Goal: Task Accomplishment & Management: Complete application form

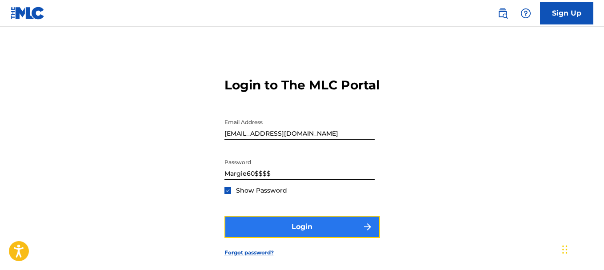
click at [328, 215] on button "Login" at bounding box center [301, 226] width 155 height 22
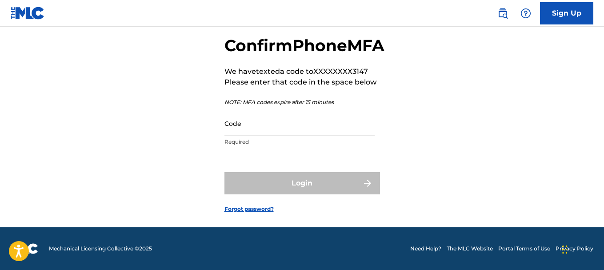
click at [281, 136] on input "Code" at bounding box center [299, 123] width 150 height 25
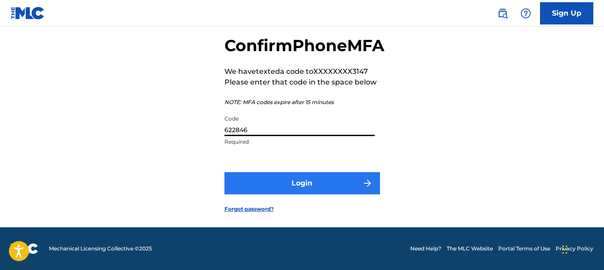
type input "622846"
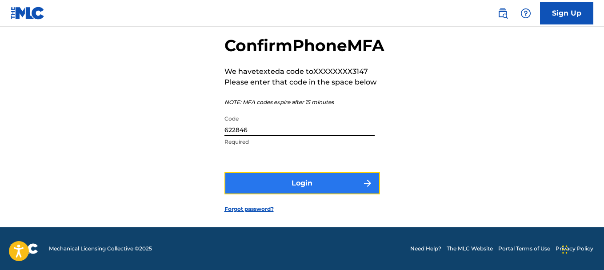
click at [312, 194] on button "Login" at bounding box center [301, 183] width 155 height 22
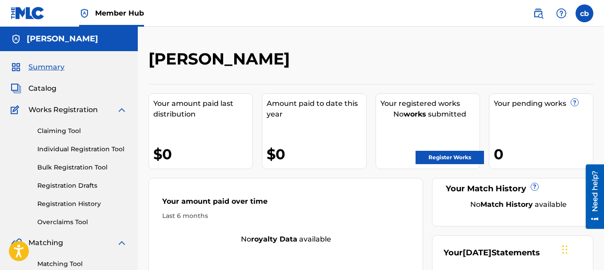
click at [408, 115] on strong "works" at bounding box center [414, 114] width 23 height 8
click at [458, 159] on link "Register Works" at bounding box center [449, 157] width 68 height 13
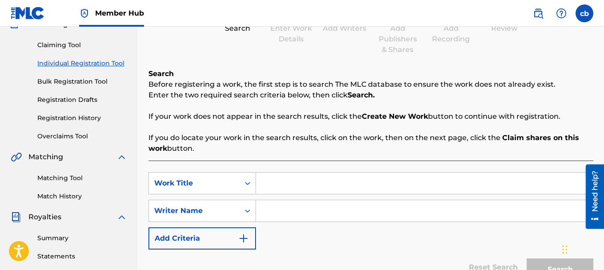
scroll to position [89, 0]
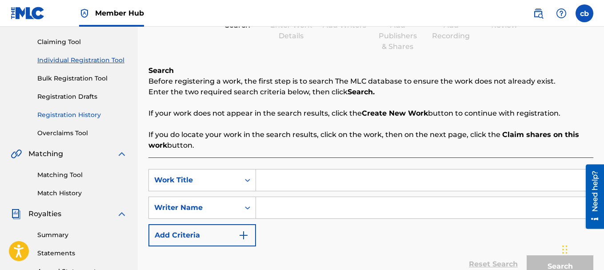
click at [66, 115] on link "Registration History" at bounding box center [82, 114] width 90 height 9
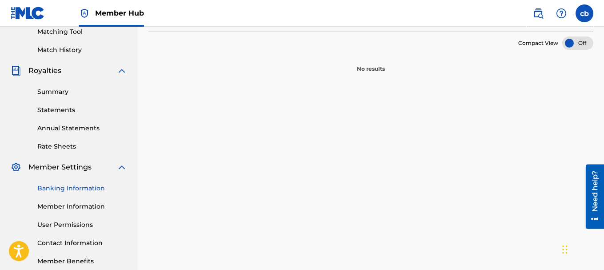
scroll to position [178, 0]
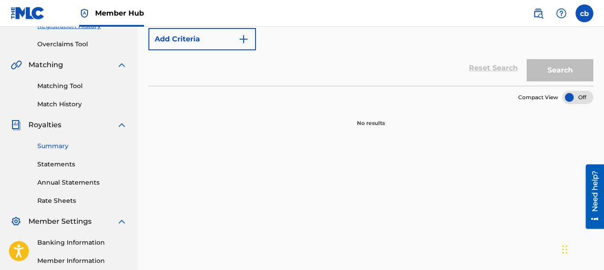
click at [57, 148] on link "Summary" at bounding box center [82, 145] width 90 height 9
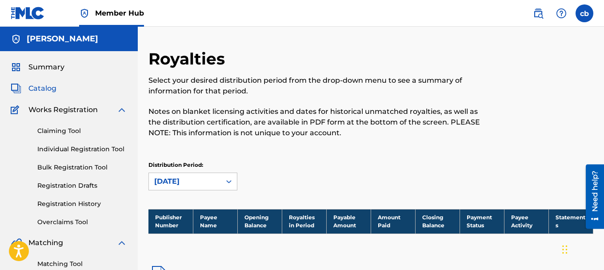
click at [46, 90] on span "Catalog" at bounding box center [42, 88] width 28 height 11
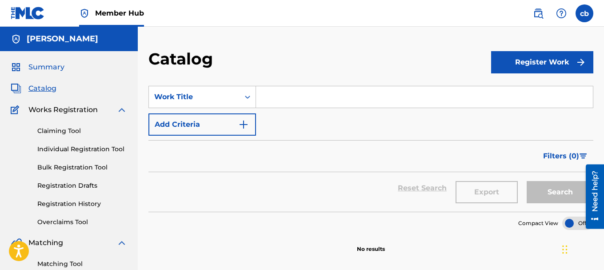
click at [46, 66] on span "Summary" at bounding box center [46, 67] width 36 height 11
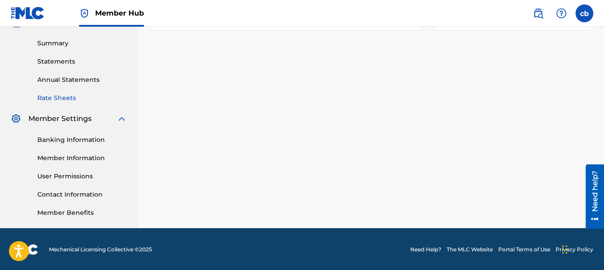
scroll to position [281, 0]
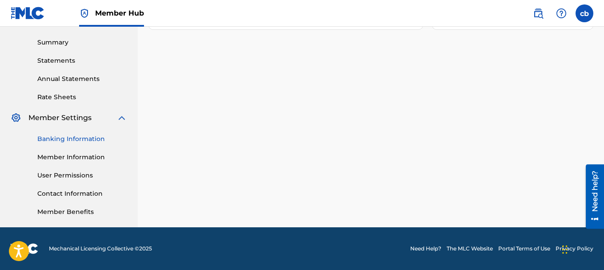
click at [82, 137] on link "Banking Information" at bounding box center [82, 138] width 90 height 9
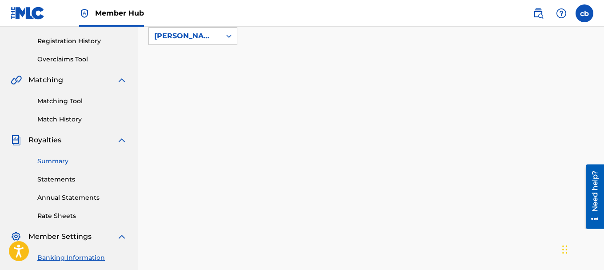
scroll to position [222, 0]
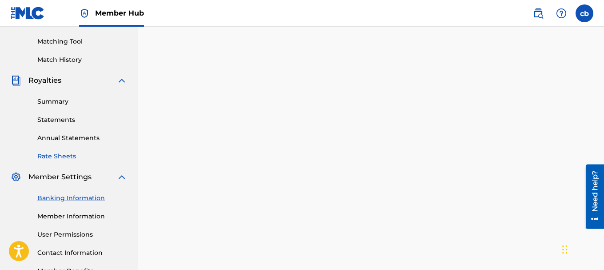
click at [60, 154] on link "Rate Sheets" at bounding box center [82, 155] width 90 height 9
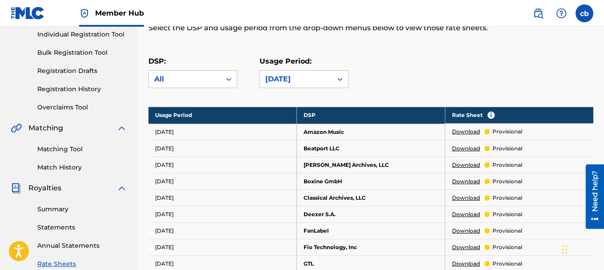
scroll to position [64, 0]
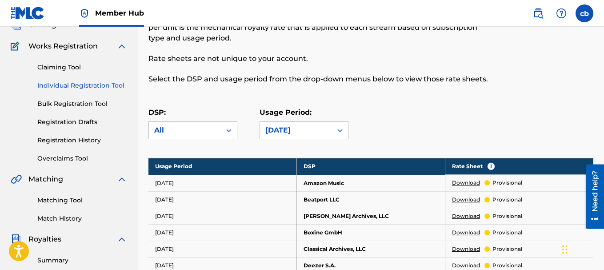
click at [89, 85] on link "Individual Registration Tool" at bounding box center [82, 85] width 90 height 9
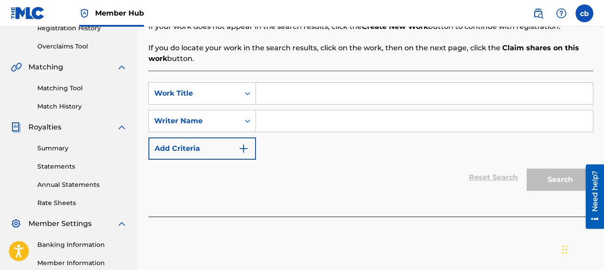
scroll to position [133, 0]
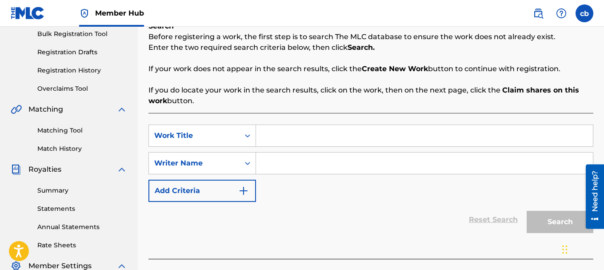
click at [275, 134] on input "Search Form" at bounding box center [424, 135] width 337 height 21
type input "r"
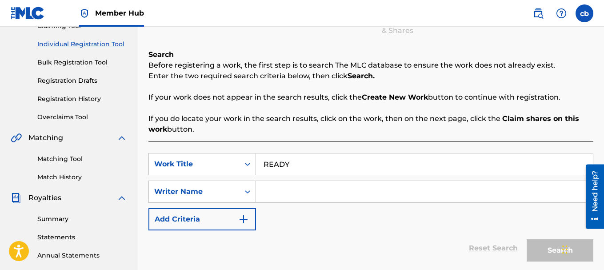
scroll to position [89, 0]
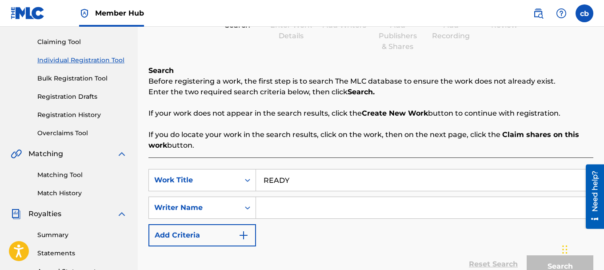
type input "READY"
click at [306, 208] on input "Search Form" at bounding box center [424, 207] width 337 height 21
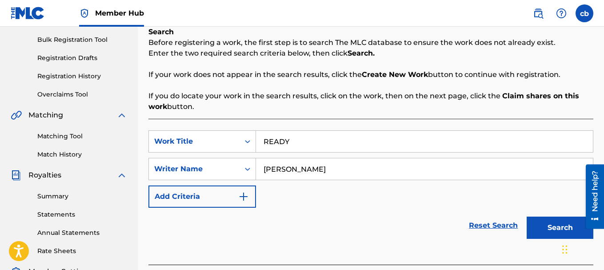
scroll to position [178, 0]
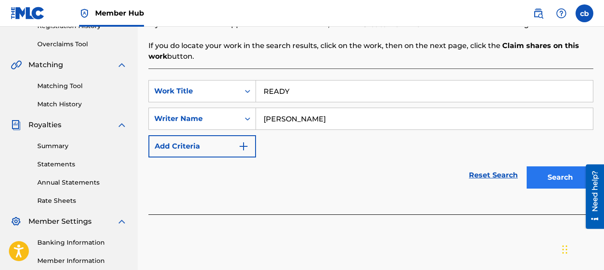
type input "[PERSON_NAME]"
click at [560, 177] on button "Search" at bounding box center [559, 177] width 67 height 22
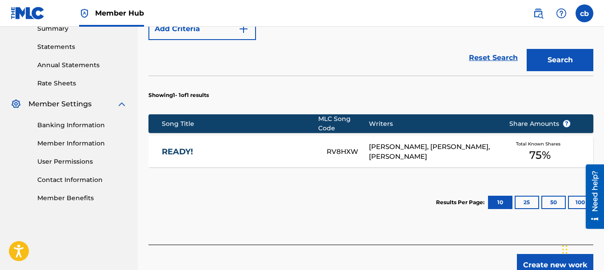
scroll to position [311, 0]
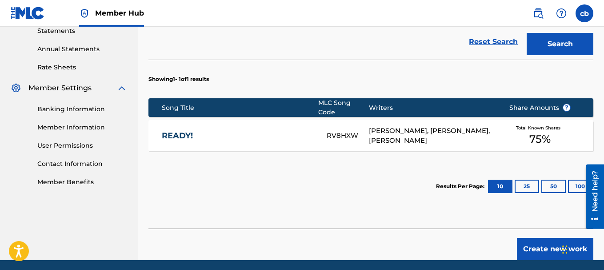
click at [305, 239] on div "Create new work" at bounding box center [370, 244] width 445 height 32
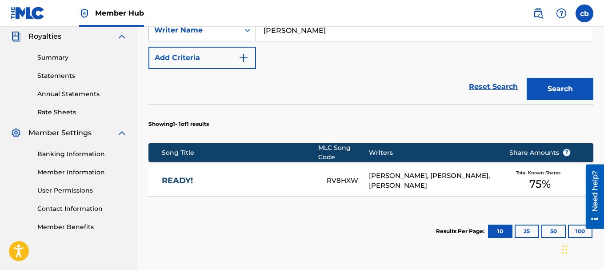
scroll to position [267, 0]
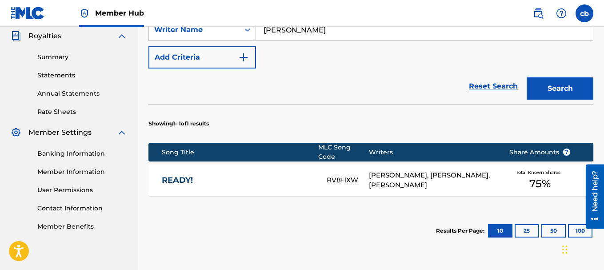
click at [171, 177] on link "READY!" at bounding box center [238, 180] width 153 height 10
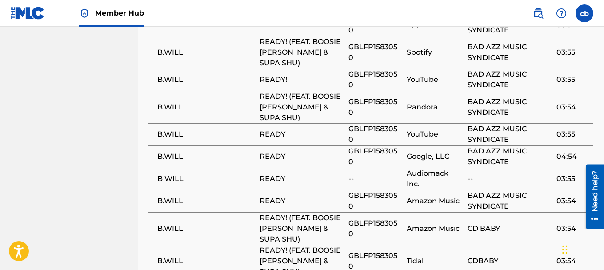
scroll to position [888, 0]
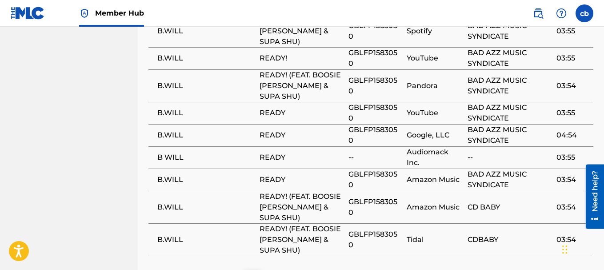
click at [270, 174] on span "READY" at bounding box center [301, 179] width 84 height 11
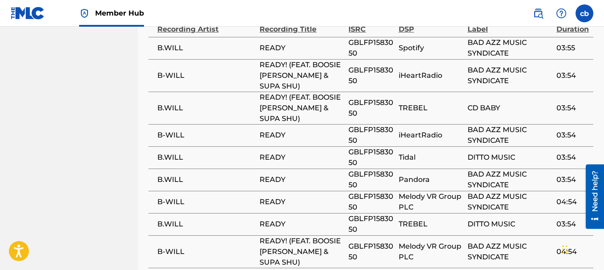
scroll to position [755, 0]
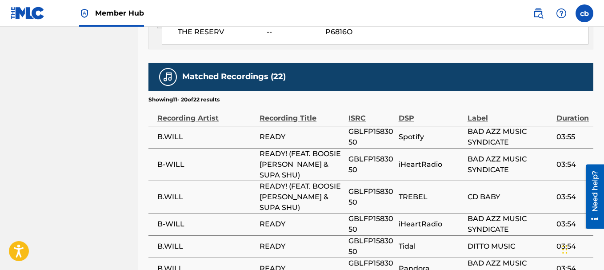
click at [175, 131] on span "B.WILL" at bounding box center [206, 136] width 98 height 11
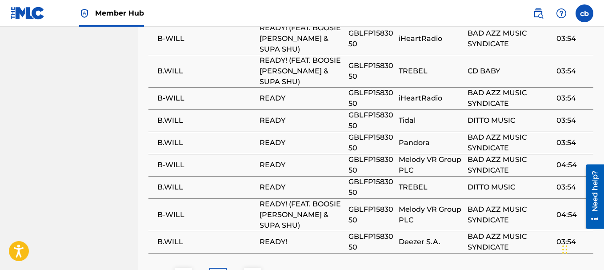
scroll to position [881, 0]
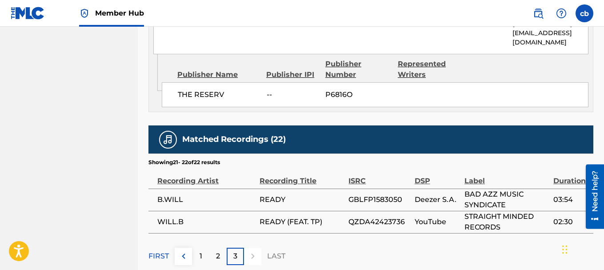
scroll to position [748, 0]
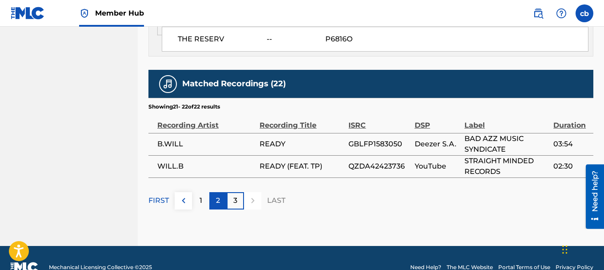
click at [222, 192] on div "2" at bounding box center [217, 200] width 17 height 17
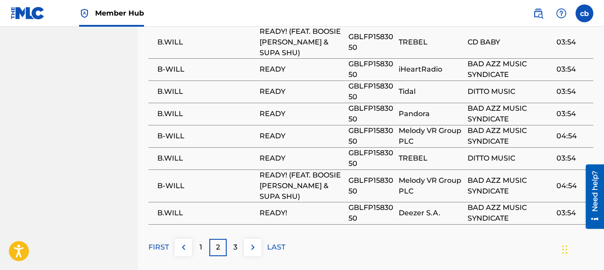
scroll to position [926, 0]
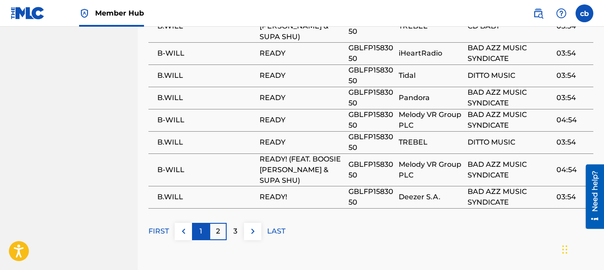
click at [206, 223] on div "1" at bounding box center [200, 231] width 17 height 17
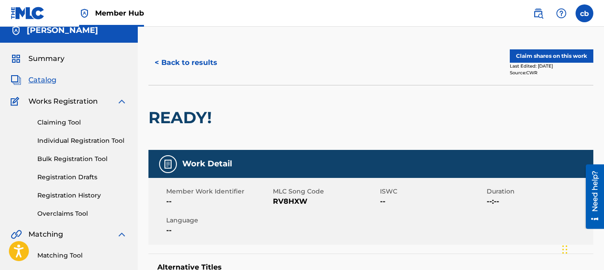
scroll to position [0, 0]
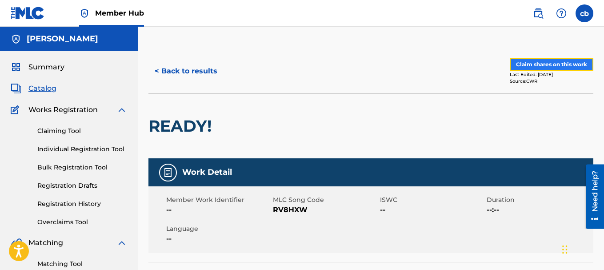
click at [545, 66] on button "Claim shares on this work" at bounding box center [552, 64] width 84 height 13
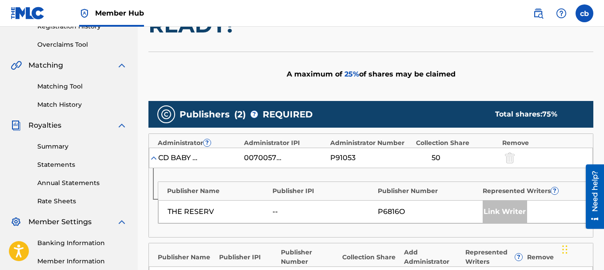
scroll to position [178, 0]
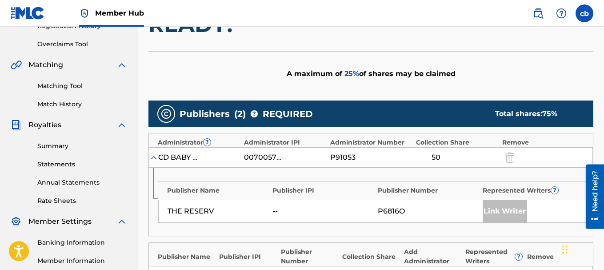
click at [398, 210] on div "P6816O" at bounding box center [428, 211] width 100 height 11
click at [279, 211] on div "--" at bounding box center [322, 211] width 100 height 11
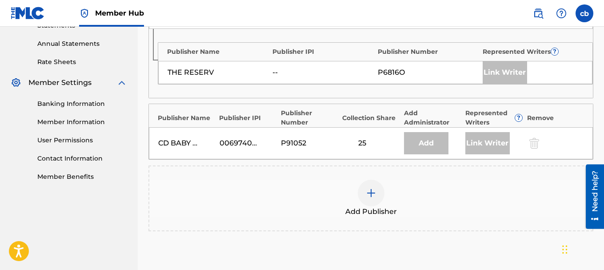
scroll to position [332, 0]
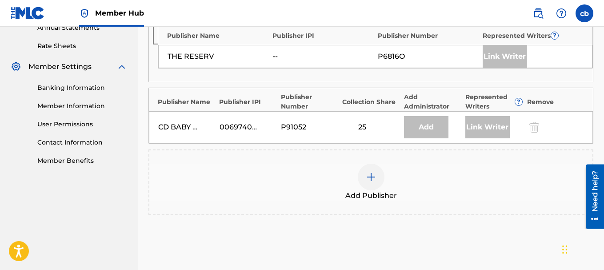
click at [370, 174] on img at bounding box center [371, 176] width 11 height 11
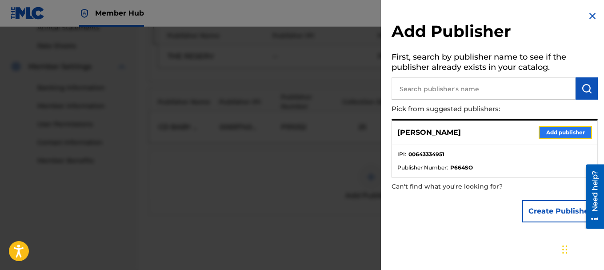
click at [561, 132] on button "Add publisher" at bounding box center [564, 132] width 53 height 13
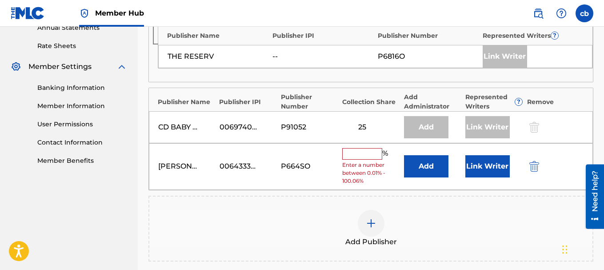
click at [363, 153] on input "text" at bounding box center [362, 154] width 40 height 12
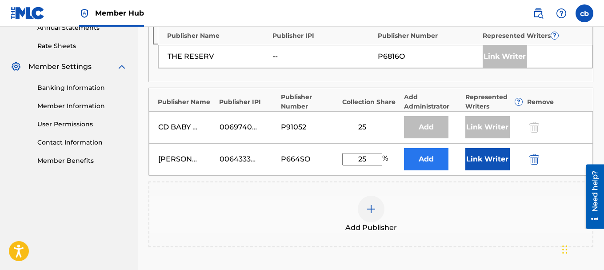
type input "25"
click at [430, 163] on button "Add" at bounding box center [426, 159] width 44 height 22
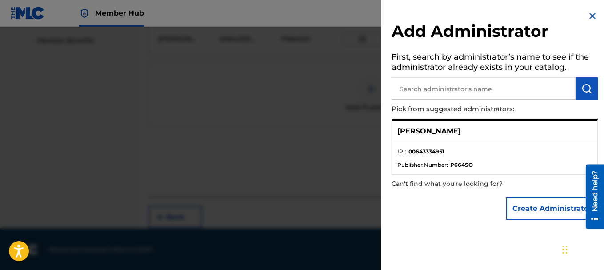
scroll to position [453, 0]
click at [453, 130] on p "[PERSON_NAME]" at bounding box center [429, 131] width 64 height 11
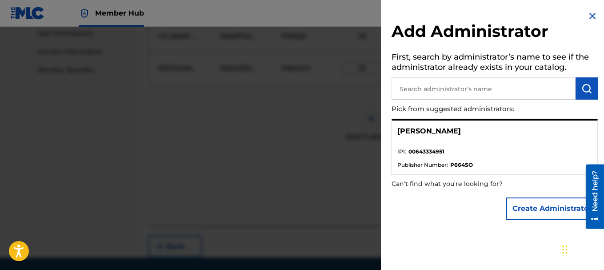
scroll to position [409, 0]
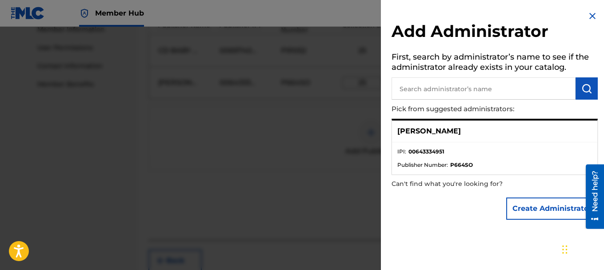
click at [590, 17] on img at bounding box center [592, 16] width 11 height 11
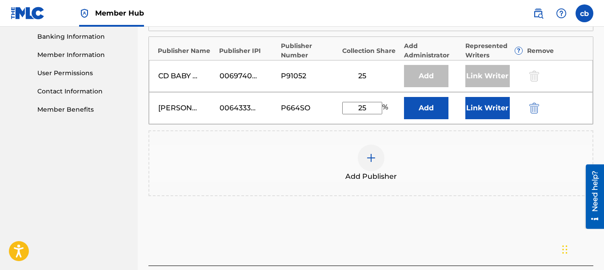
scroll to position [453, 0]
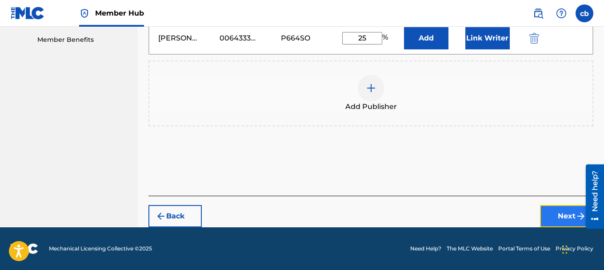
click at [575, 215] on button "Next" at bounding box center [566, 216] width 53 height 22
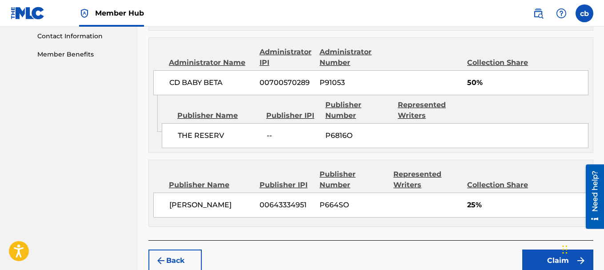
scroll to position [483, 0]
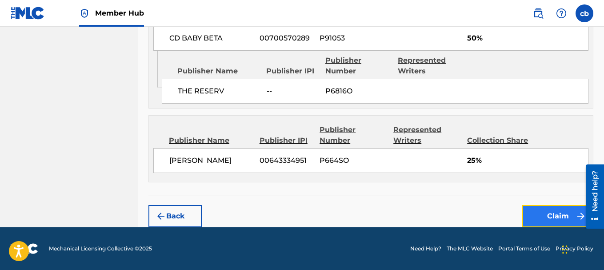
click at [558, 219] on button "Claim" at bounding box center [557, 216] width 71 height 22
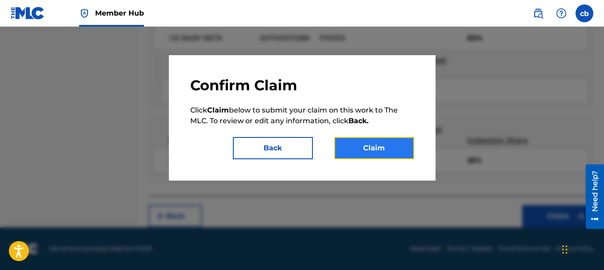
click at [374, 148] on button "Claim" at bounding box center [374, 148] width 80 height 22
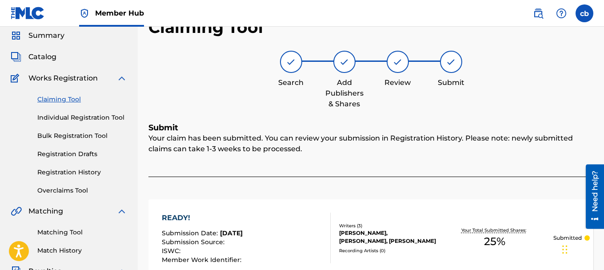
scroll to position [59, 0]
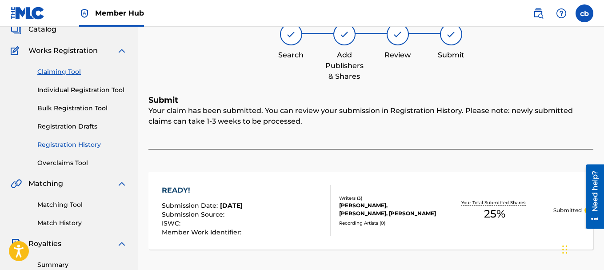
click at [79, 147] on link "Registration History" at bounding box center [82, 144] width 90 height 9
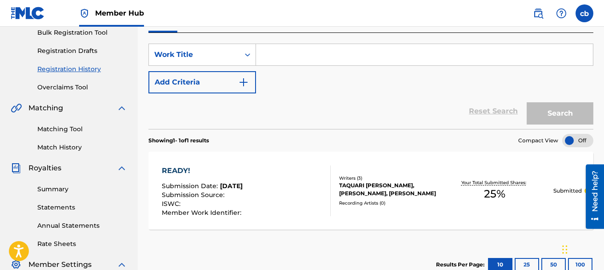
scroll to position [89, 0]
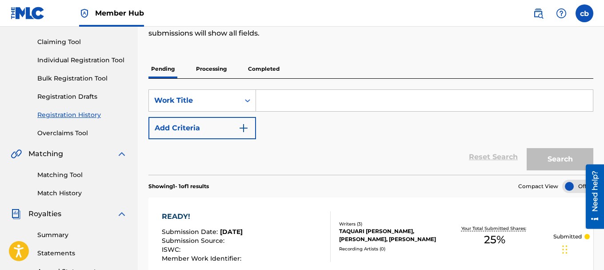
click at [218, 70] on p "Processing" at bounding box center [211, 69] width 36 height 19
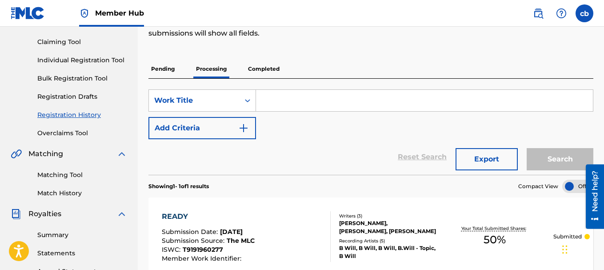
scroll to position [44, 0]
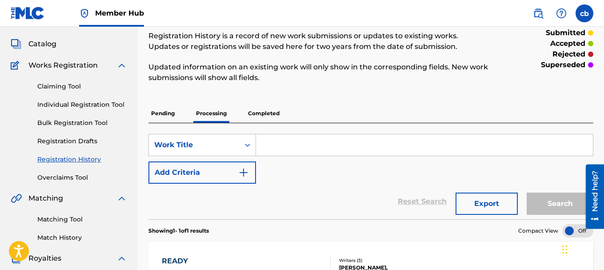
click at [269, 115] on p "Completed" at bounding box center [263, 113] width 37 height 19
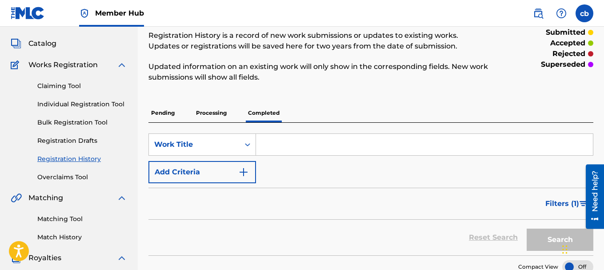
scroll to position [44, 0]
click at [205, 114] on p "Processing" at bounding box center [211, 113] width 36 height 19
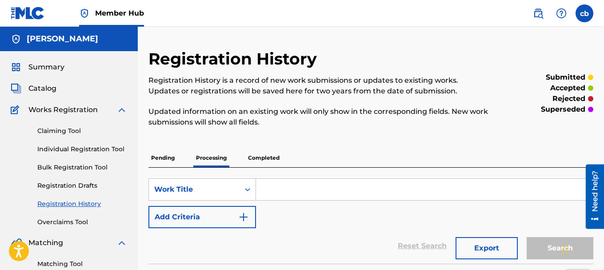
click at [165, 156] on p "Pending" at bounding box center [162, 157] width 29 height 19
